Goal: Task Accomplishment & Management: Use online tool/utility

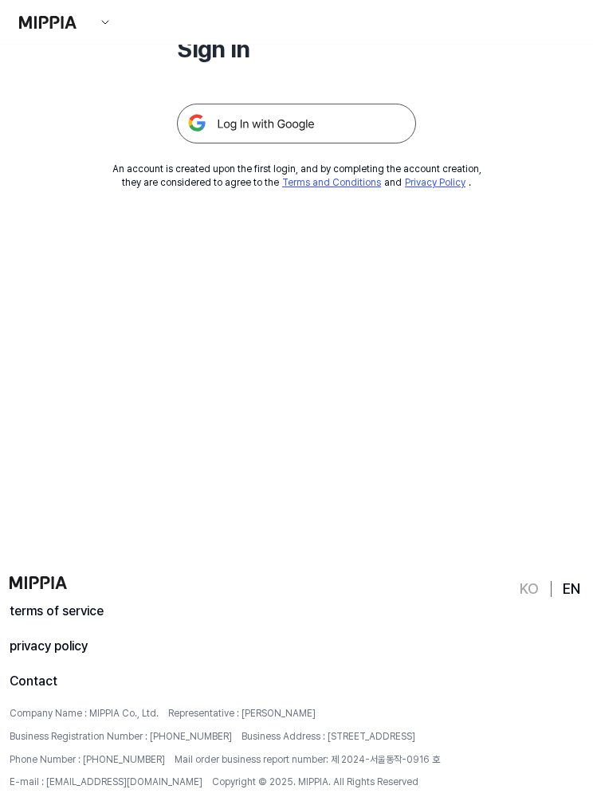
click at [248, 128] on img at bounding box center [296, 124] width 239 height 40
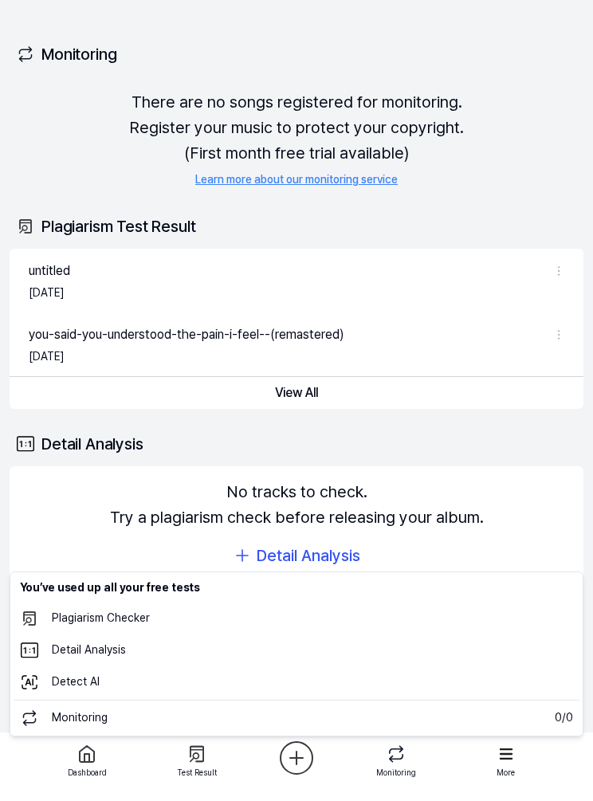
click at [311, 766] on html "Dashboard Pricing Update Contact 3 Felugi Dashboard Plagiarism Checker Detail A…" at bounding box center [296, 400] width 593 height 801
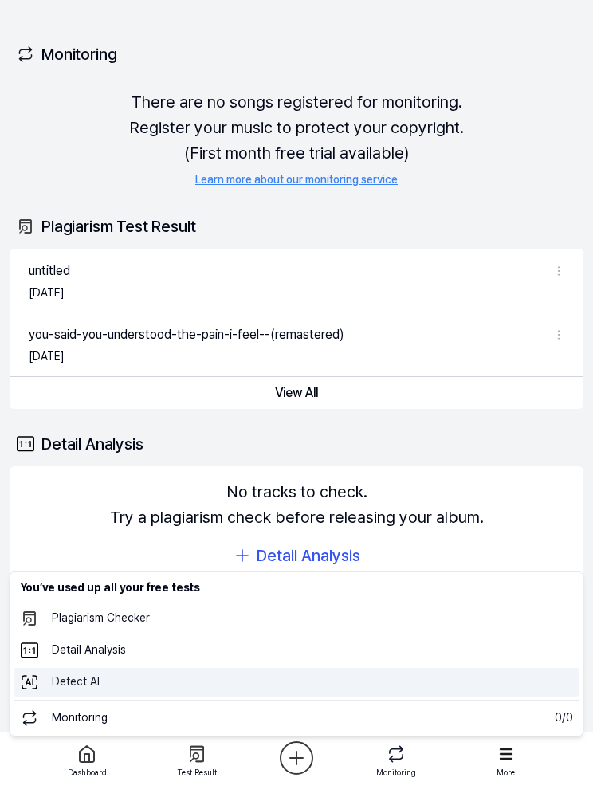
click at [72, 685] on 탐지 "Detect AI" at bounding box center [297, 682] width 566 height 29
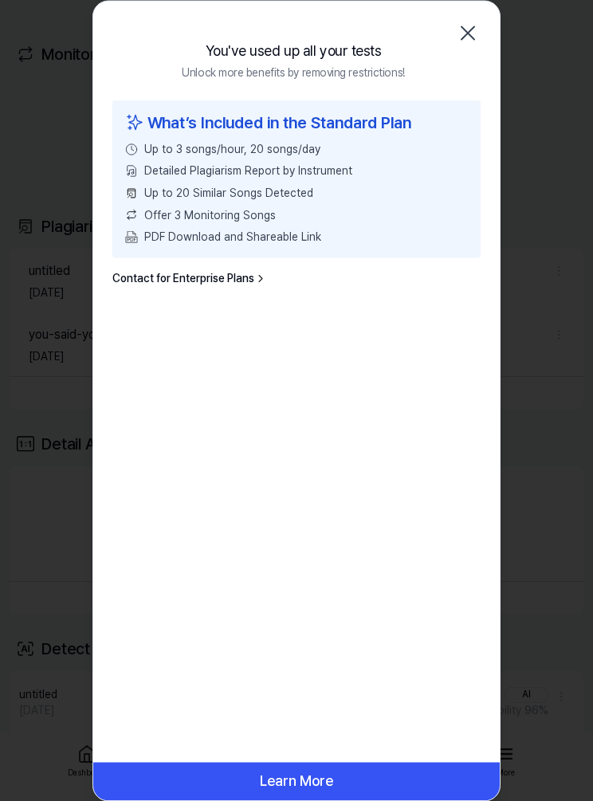
click at [462, 43] on icon "button" at bounding box center [468, 33] width 26 height 26
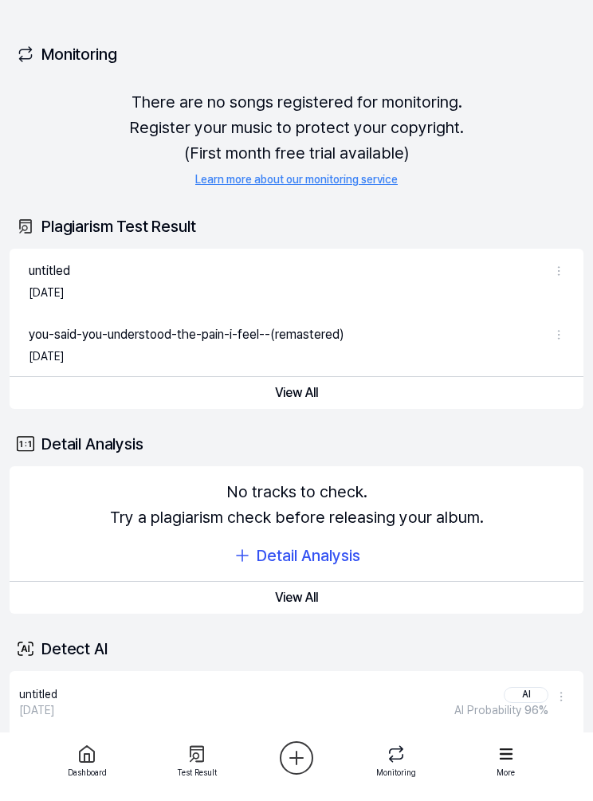
click at [264, 554] on div "Detail Analysis" at bounding box center [309, 556] width 104 height 26
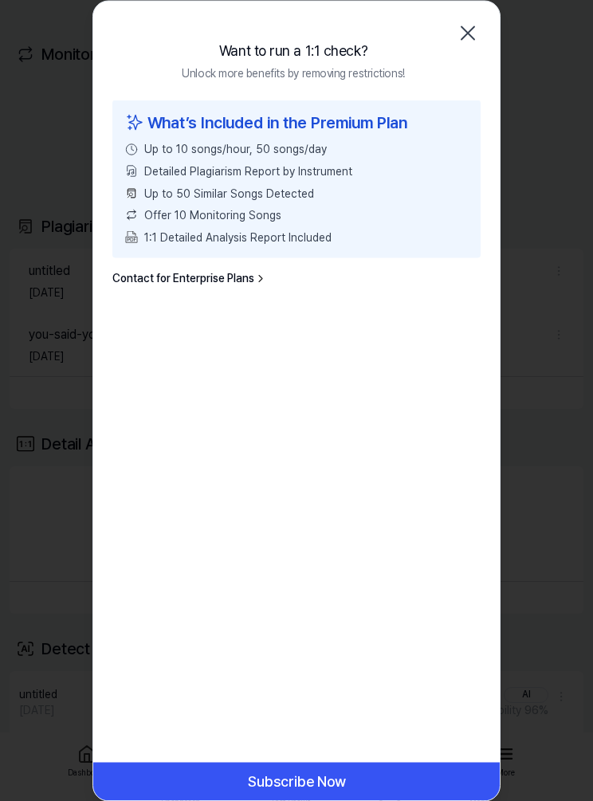
click at [463, 30] on icon "button" at bounding box center [468, 33] width 26 height 26
